Goal: Task Accomplishment & Management: Manage account settings

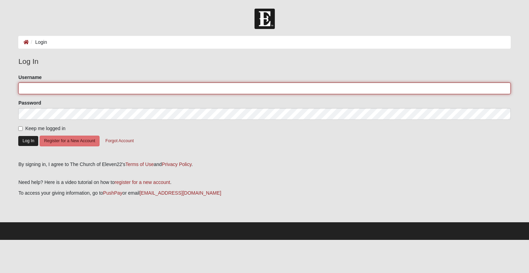
type input "DougandBarb"
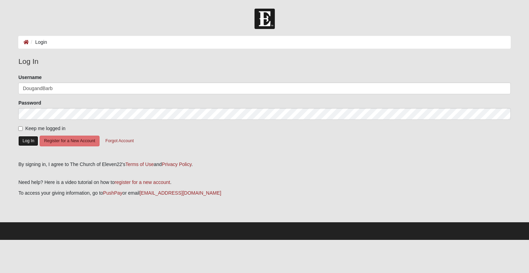
click at [28, 136] on button "Log In" at bounding box center [28, 141] width 20 height 10
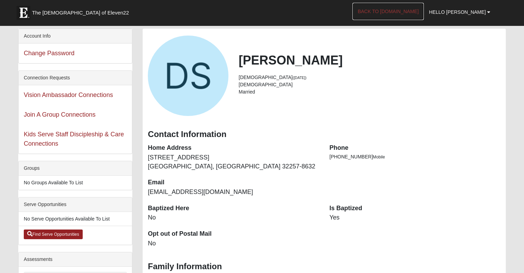
click at [406, 6] on link "Back to [DOMAIN_NAME]" at bounding box center [387, 11] width 71 height 17
